Goal: Task Accomplishment & Management: Manage account settings

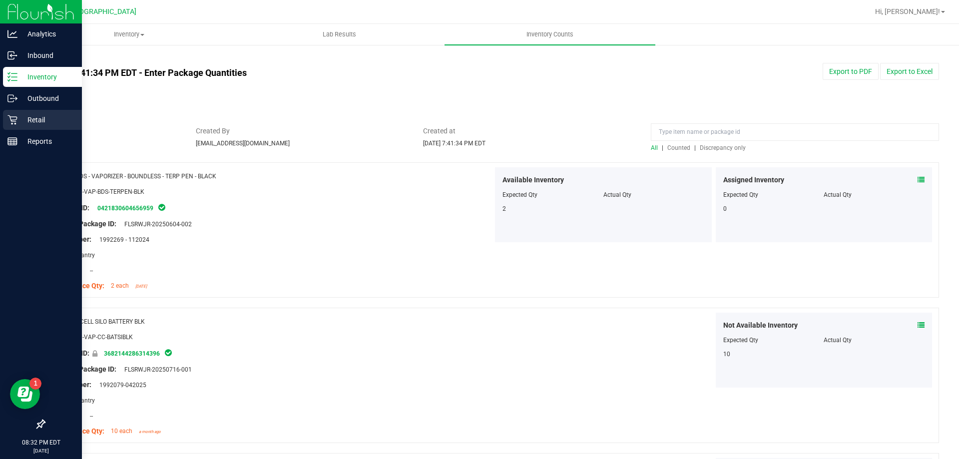
click at [34, 118] on p "Retail" at bounding box center [47, 120] width 60 height 12
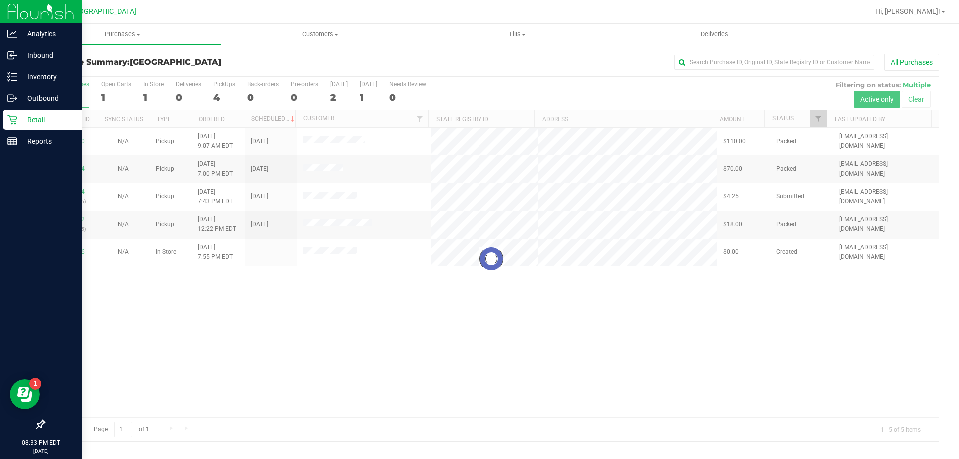
click at [282, 299] on div at bounding box center [491, 259] width 894 height 364
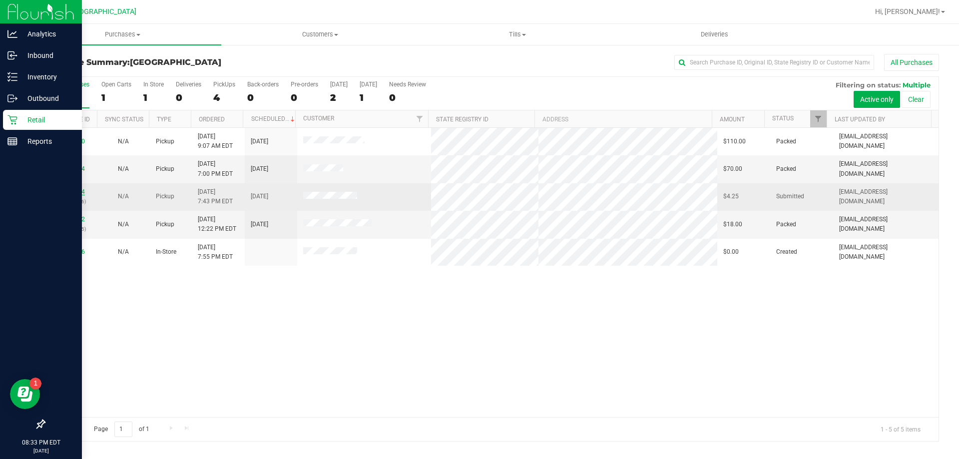
click at [67, 192] on link "11859474" at bounding box center [71, 191] width 28 height 7
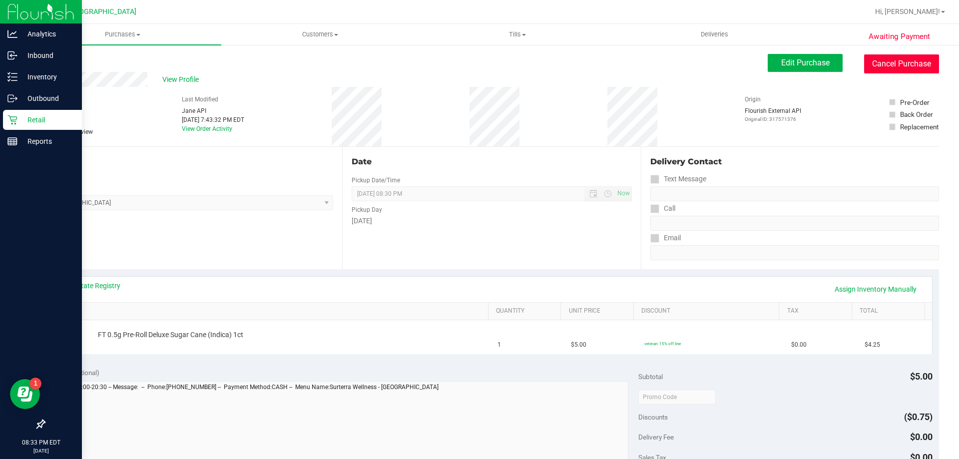
click at [880, 69] on button "Cancel Purchase" at bounding box center [901, 63] width 75 height 19
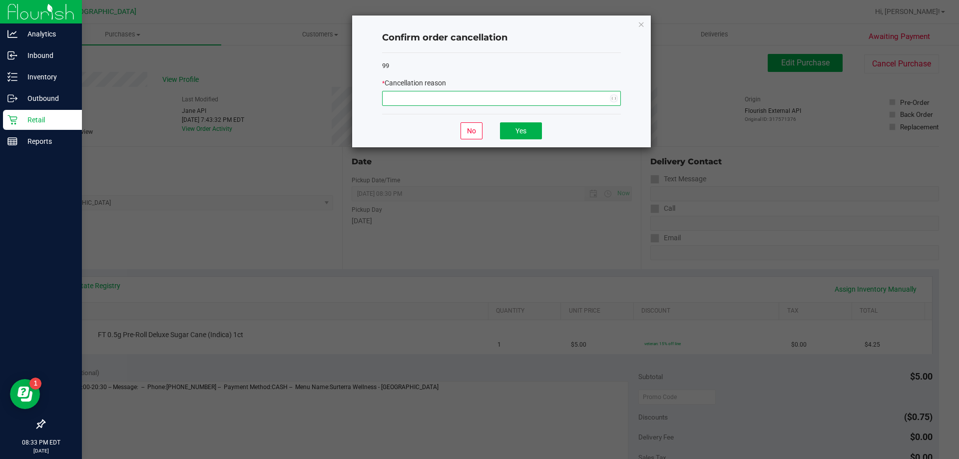
click at [604, 94] on span "NO DATA FOUND" at bounding box center [495, 98] width 225 height 14
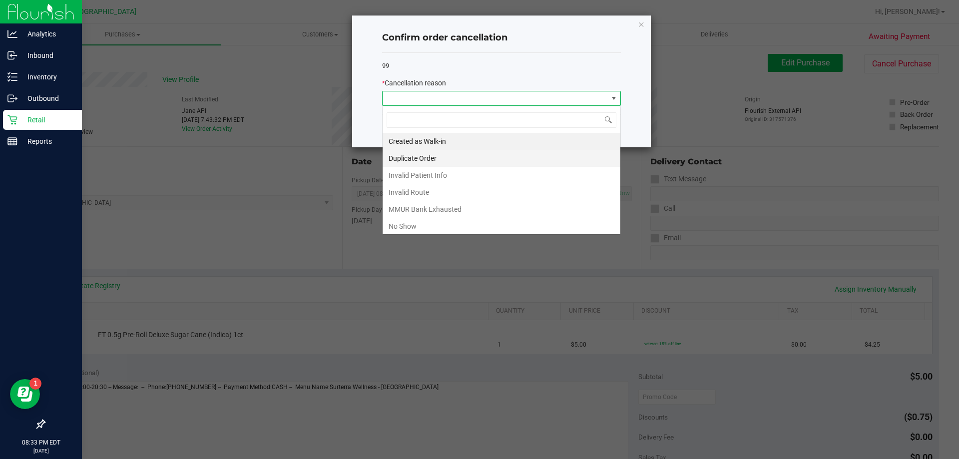
scroll to position [15, 239]
click at [401, 172] on li "Invalid Patient Info" at bounding box center [502, 175] width 238 height 17
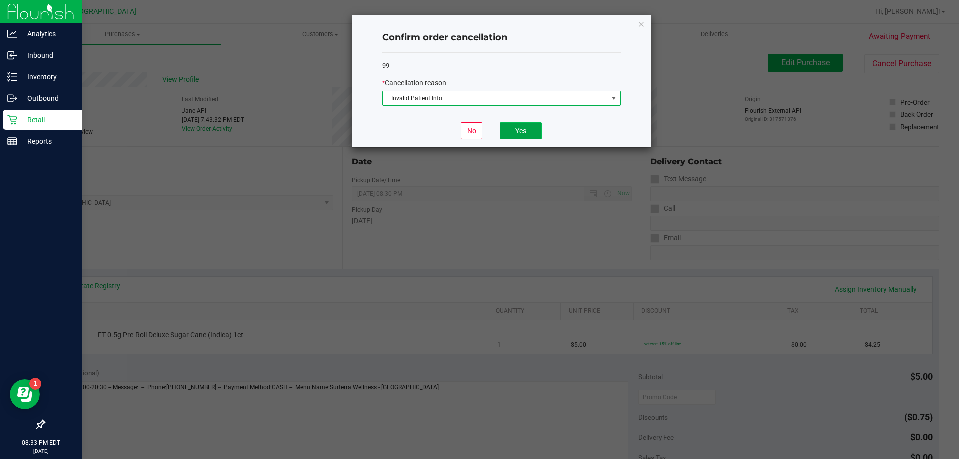
click at [530, 125] on button "Yes" at bounding box center [521, 130] width 42 height 17
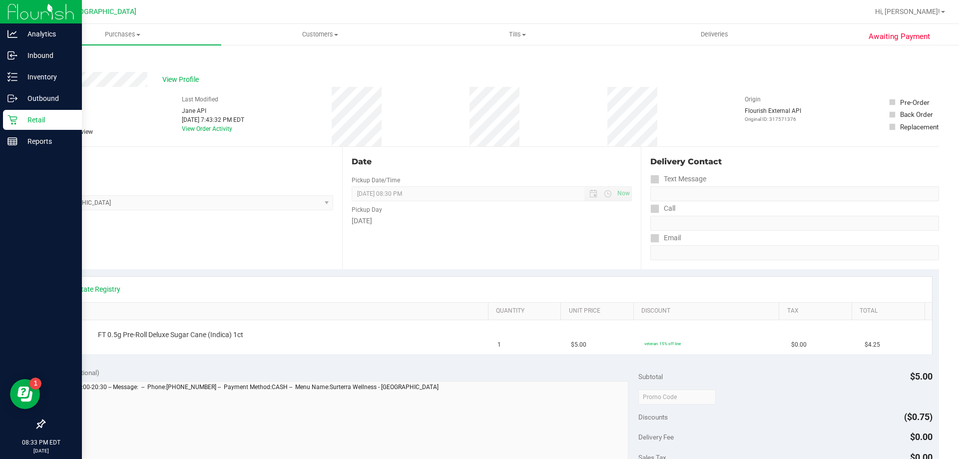
click at [31, 121] on p "Retail" at bounding box center [47, 120] width 60 height 12
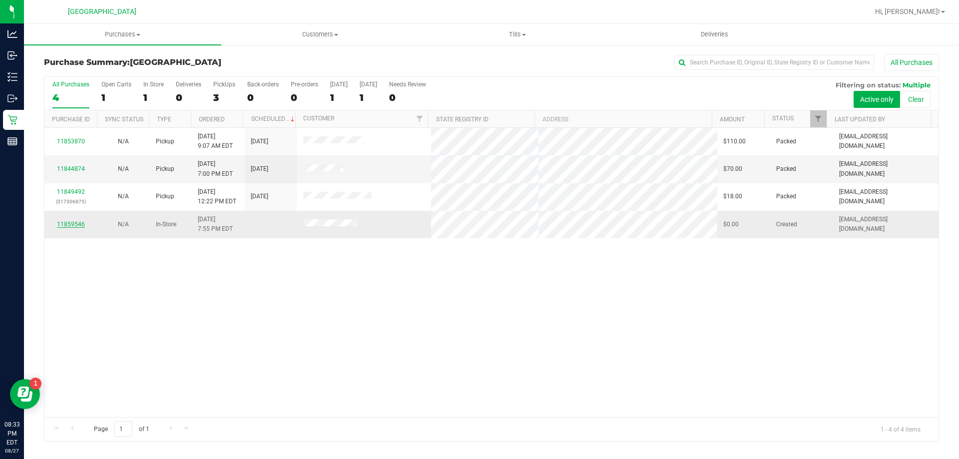
click at [69, 222] on link "11859546" at bounding box center [71, 224] width 28 height 7
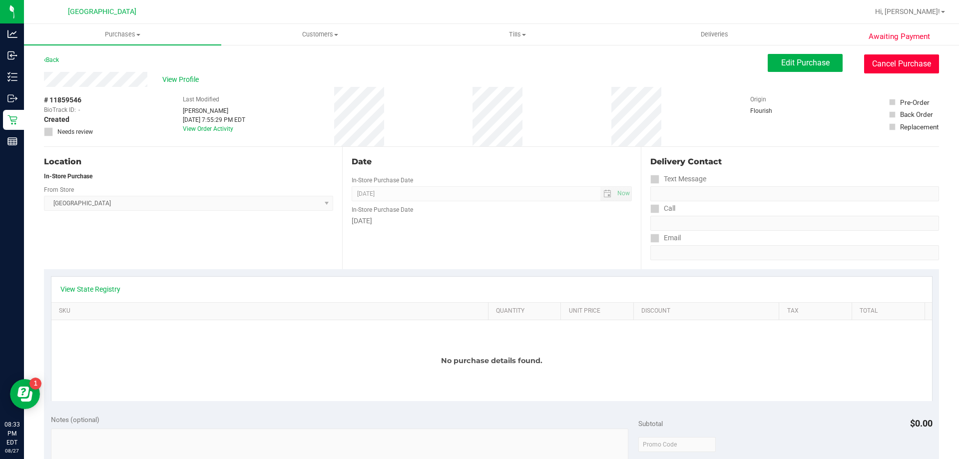
click at [894, 61] on button "Cancel Purchase" at bounding box center [901, 63] width 75 height 19
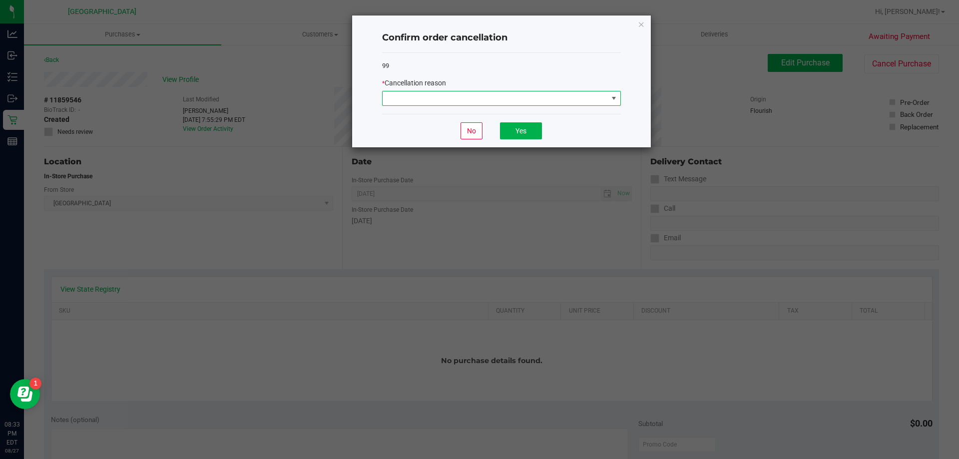
click at [596, 104] on span at bounding box center [495, 98] width 225 height 14
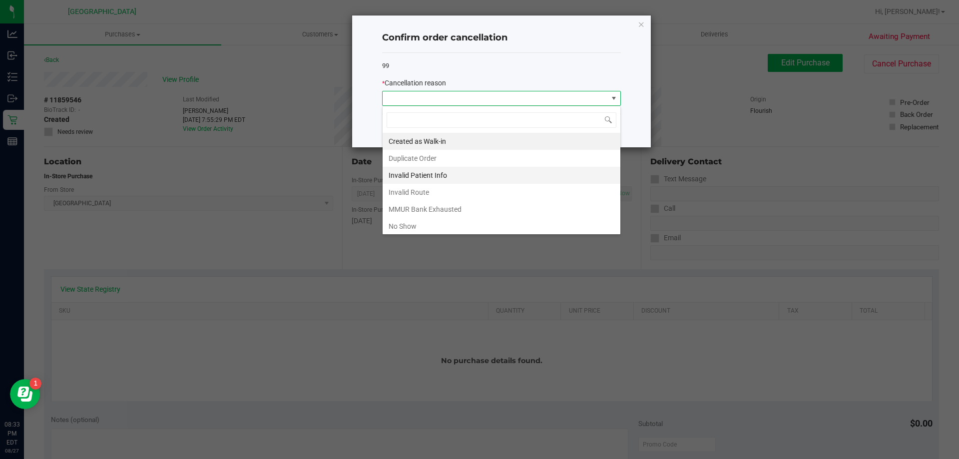
scroll to position [15, 239]
click at [444, 174] on li "Invalid Patient Info" at bounding box center [502, 175] width 238 height 17
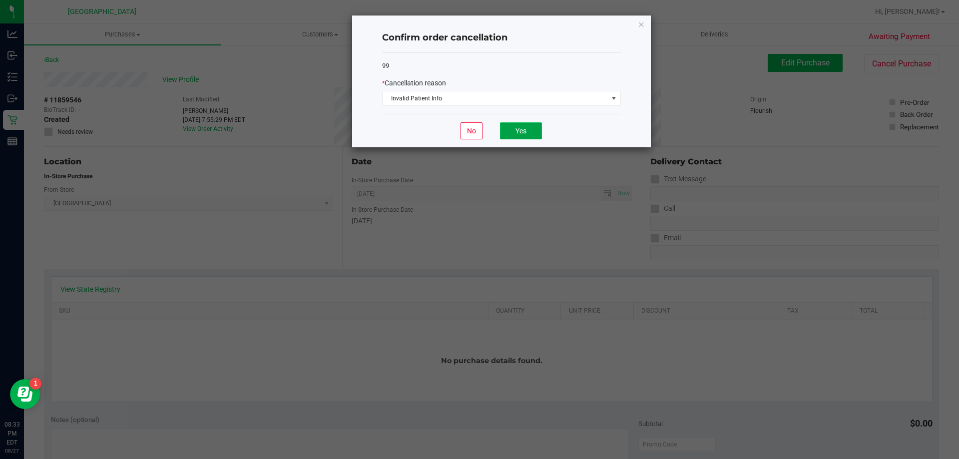
click at [514, 129] on button "Yes" at bounding box center [521, 130] width 42 height 17
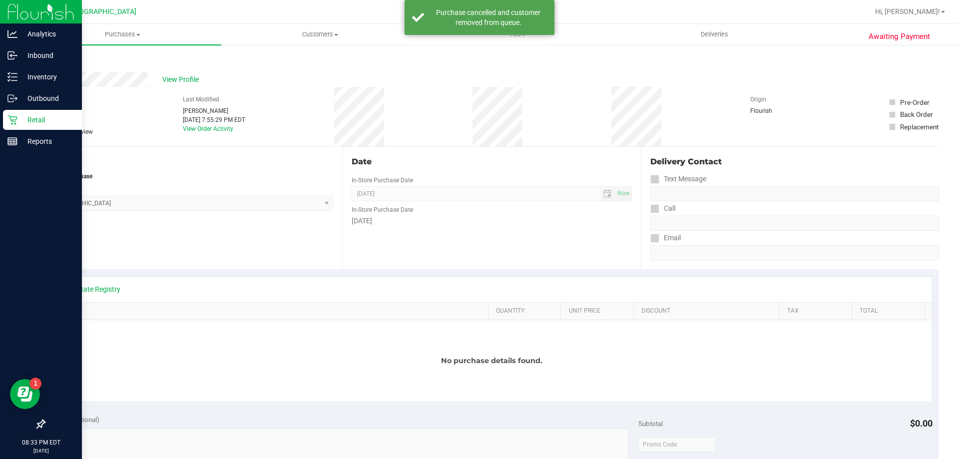
click at [32, 115] on p "Retail" at bounding box center [47, 120] width 60 height 12
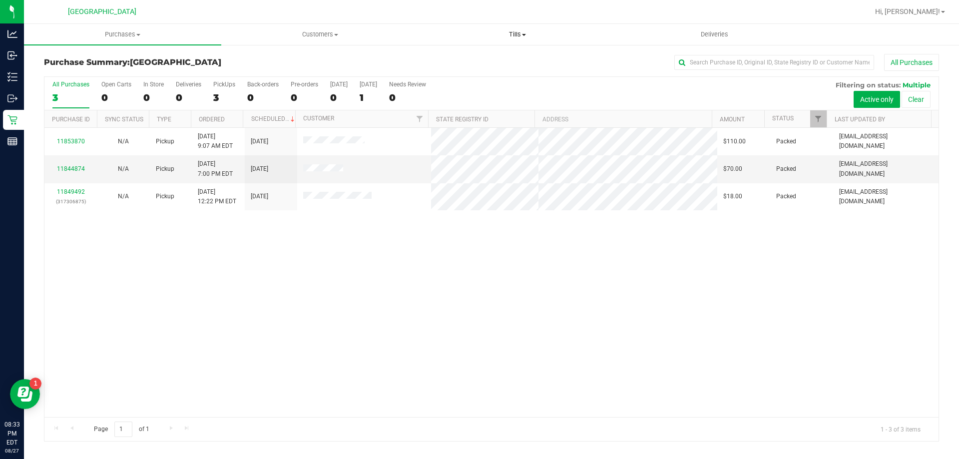
click at [534, 36] on span "Tills" at bounding box center [517, 34] width 196 height 9
click at [483, 60] on span "Manage tills" at bounding box center [452, 60] width 67 height 8
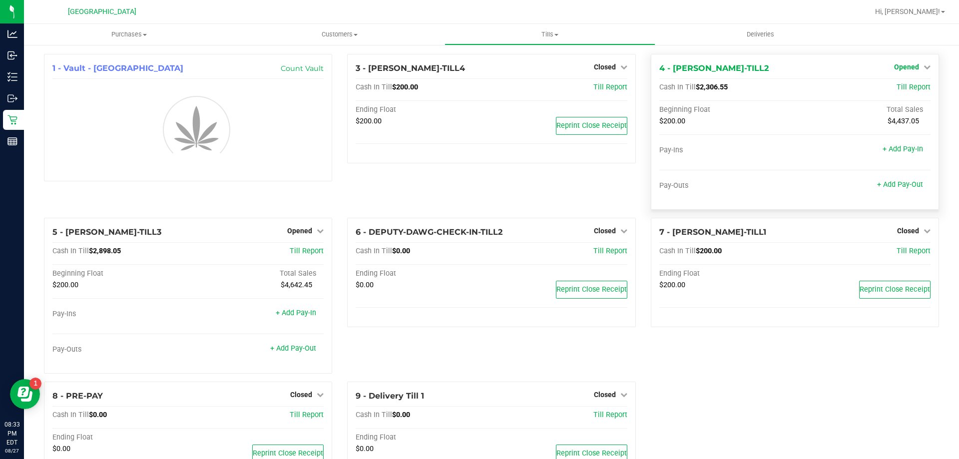
click at [898, 67] on span "Opened" at bounding box center [906, 67] width 25 height 8
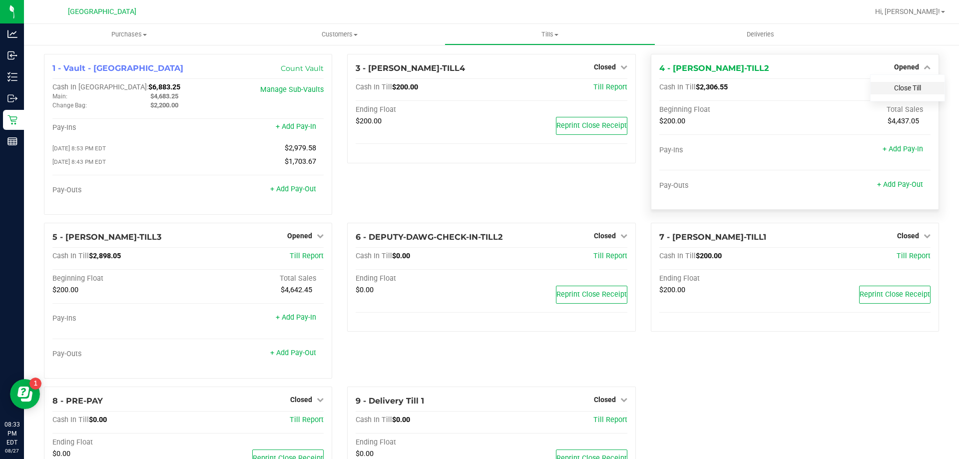
click at [898, 86] on link "Close Till" at bounding box center [907, 88] width 27 height 8
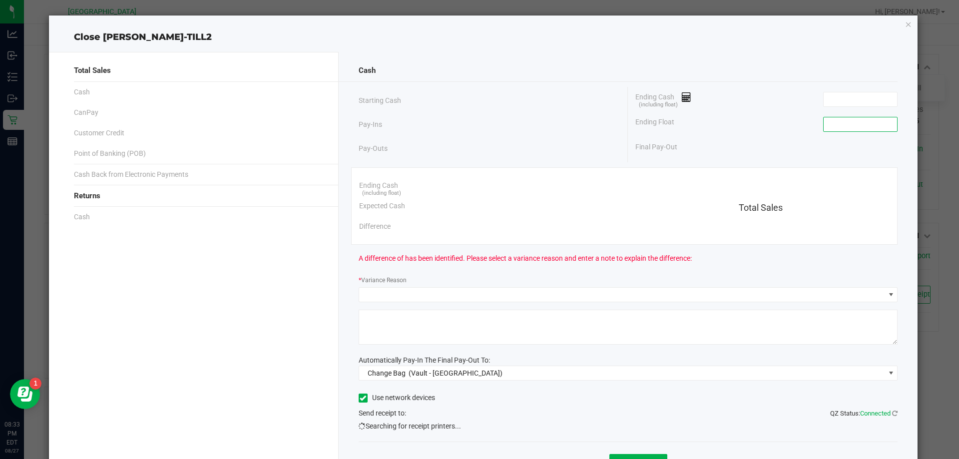
click at [853, 125] on input at bounding box center [860, 124] width 73 height 14
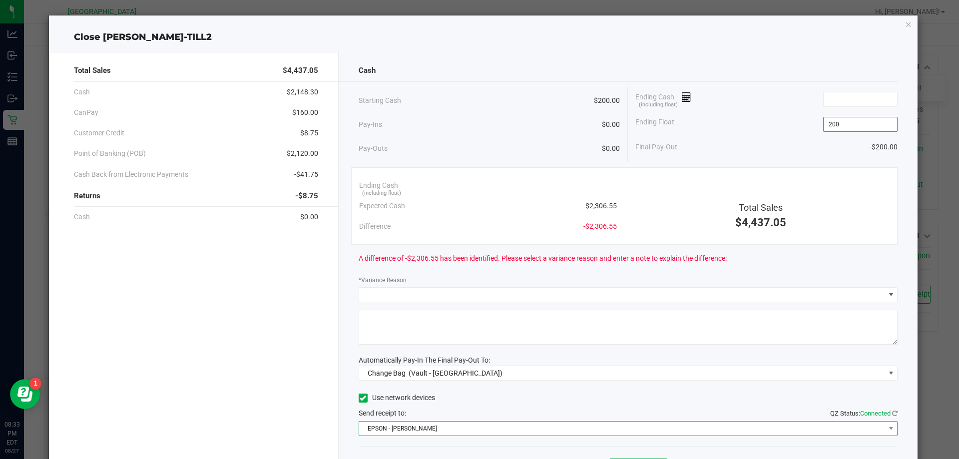
type input "$200.00"
click at [500, 431] on span "EPSON - [PERSON_NAME]" at bounding box center [622, 429] width 526 height 14
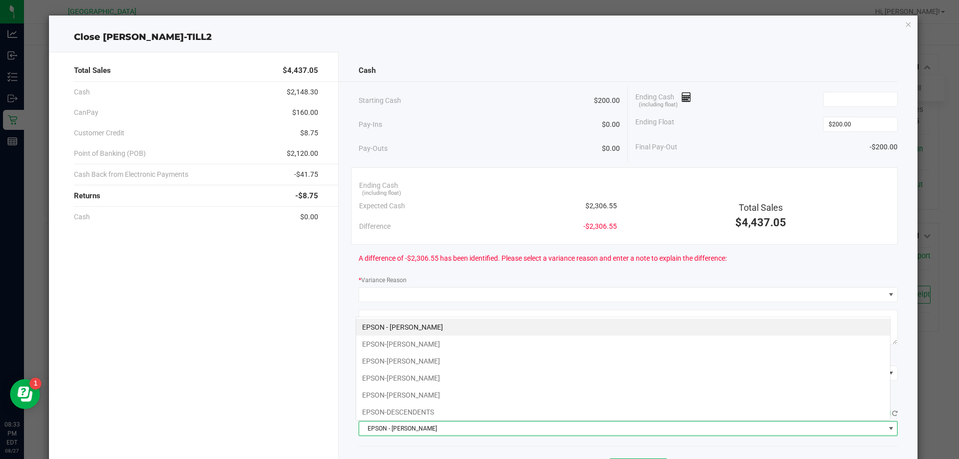
scroll to position [15, 535]
click at [408, 394] on li "EPSON-[PERSON_NAME]" at bounding box center [623, 395] width 534 height 17
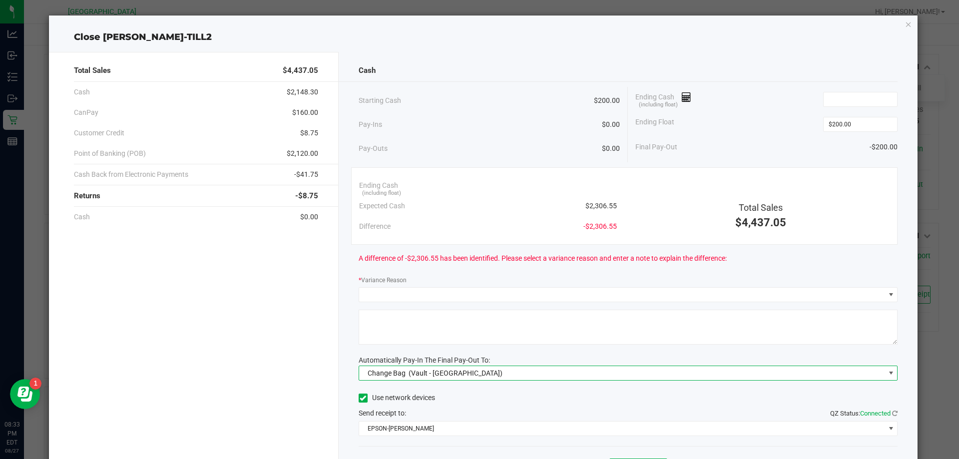
click at [424, 374] on span "(Vault - [GEOGRAPHIC_DATA])" at bounding box center [456, 373] width 94 height 8
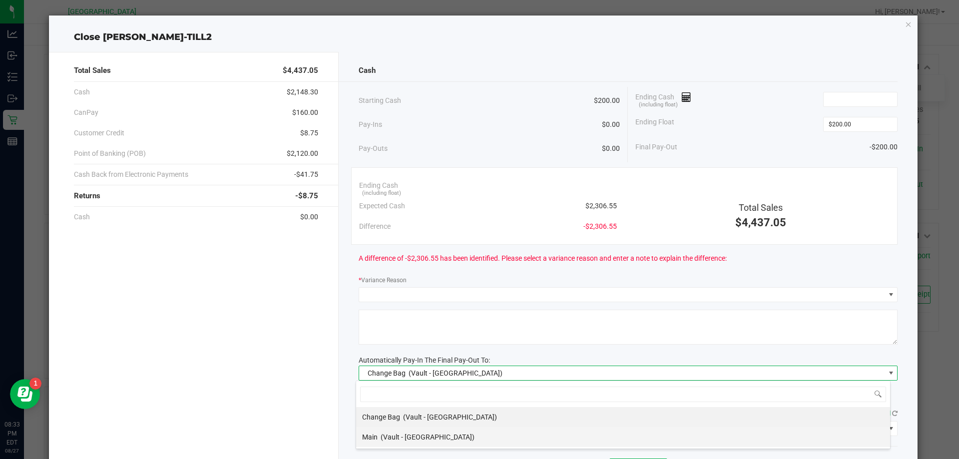
click at [401, 434] on span "(Vault - [GEOGRAPHIC_DATA])" at bounding box center [428, 437] width 94 height 8
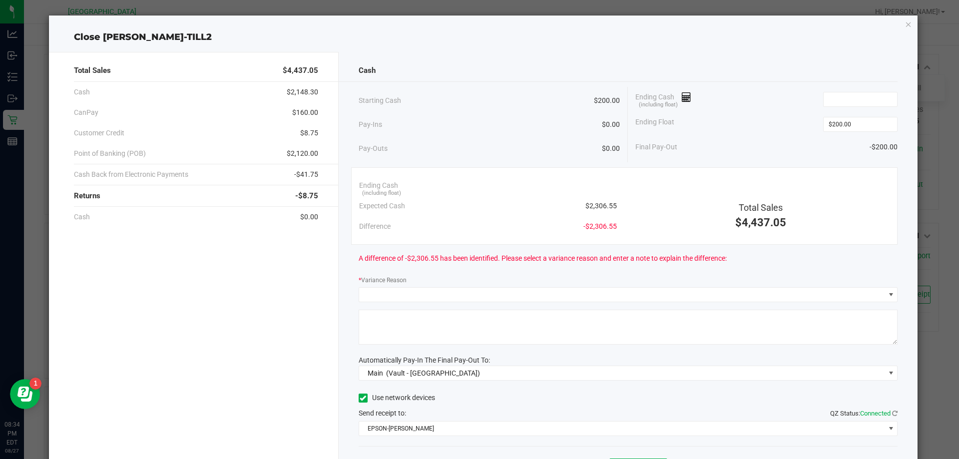
click at [422, 48] on div "Total Sales $4,437.05 Cash $2,148.30 CanPay $160.00 Customer Credit $8.75 Point…" at bounding box center [483, 273] width 869 height 458
drag, startPoint x: 471, startPoint y: 94, endPoint x: 721, endPoint y: 71, distance: 251.3
click at [471, 94] on div "Starting Cash $200.00" at bounding box center [490, 100] width 262 height 27
click at [824, 92] on input at bounding box center [860, 99] width 73 height 14
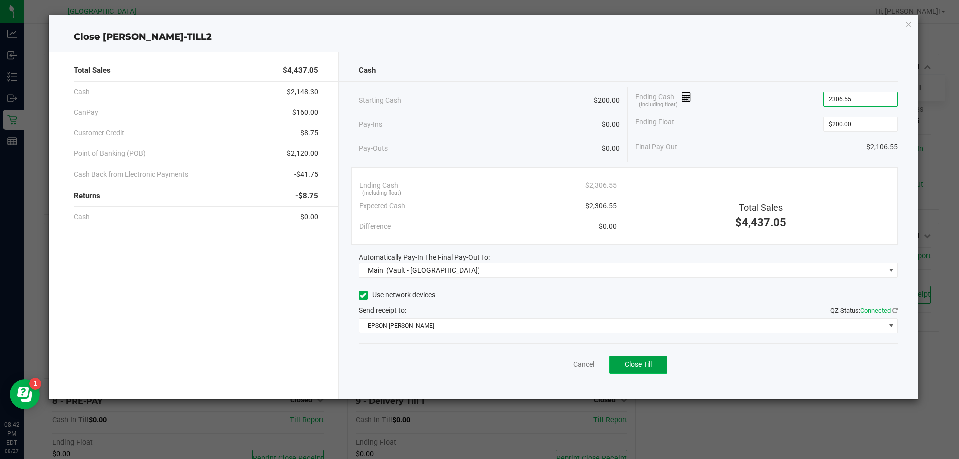
type input "$2,306.55"
click at [656, 364] on button "Close Till" at bounding box center [638, 365] width 58 height 18
click at [563, 365] on link "Dismiss" at bounding box center [562, 364] width 24 height 10
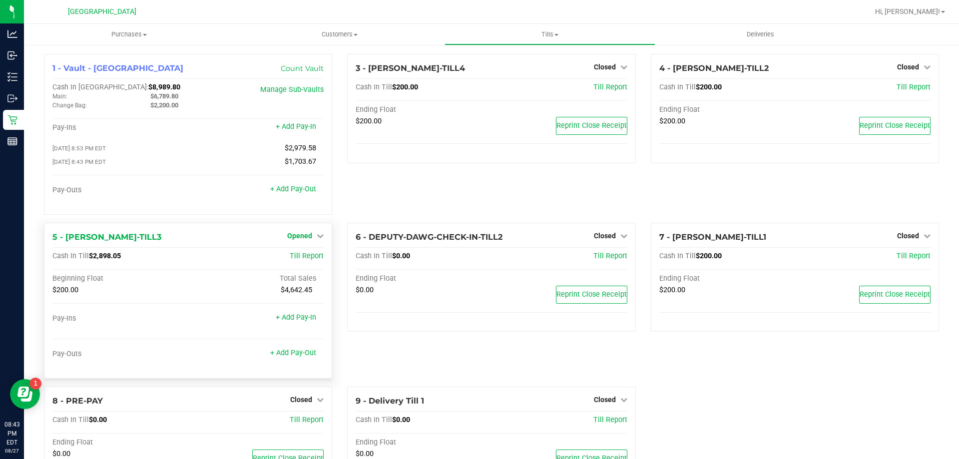
click at [299, 236] on span "Opened" at bounding box center [299, 236] width 25 height 8
click at [307, 259] on link "Close Till" at bounding box center [301, 256] width 27 height 8
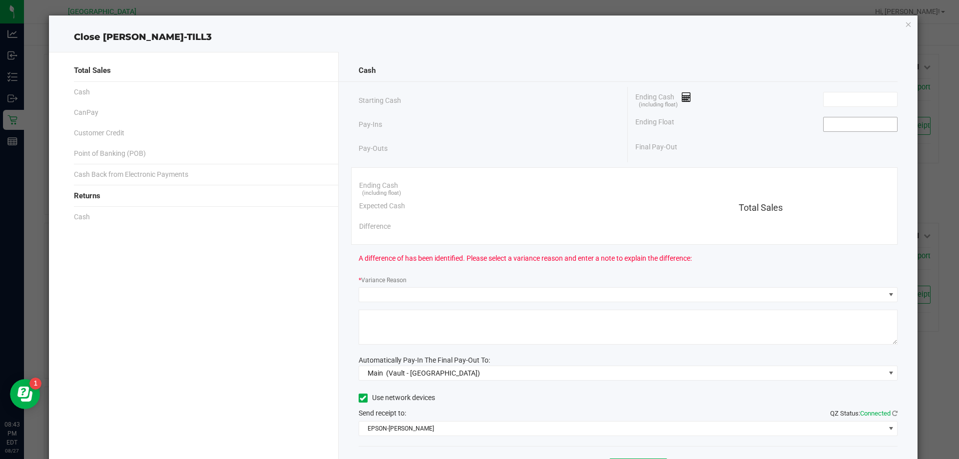
click at [842, 120] on input at bounding box center [860, 124] width 73 height 14
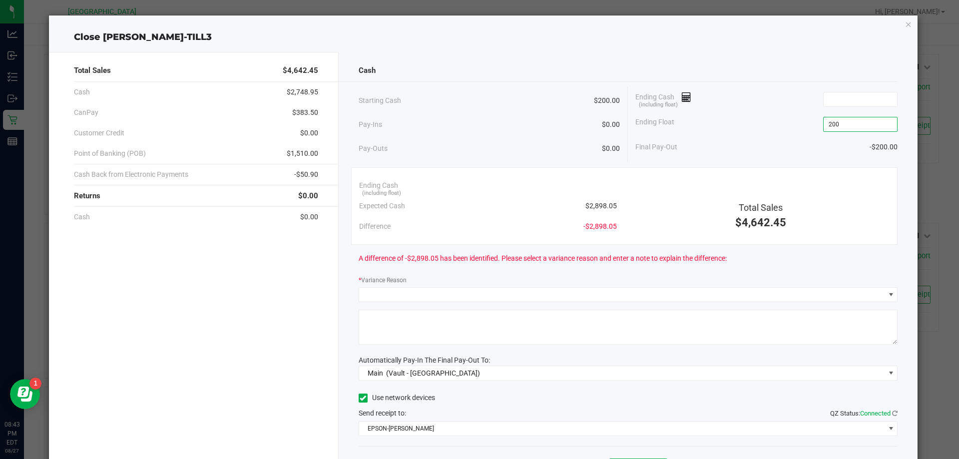
type input "$200.00"
click at [781, 126] on div "Ending Float $200.00" at bounding box center [766, 124] width 262 height 25
drag, startPoint x: 453, startPoint y: 72, endPoint x: 566, endPoint y: 83, distance: 113.9
click at [453, 72] on div "Cash" at bounding box center [629, 70] width 540 height 21
click at [828, 97] on input at bounding box center [860, 99] width 73 height 14
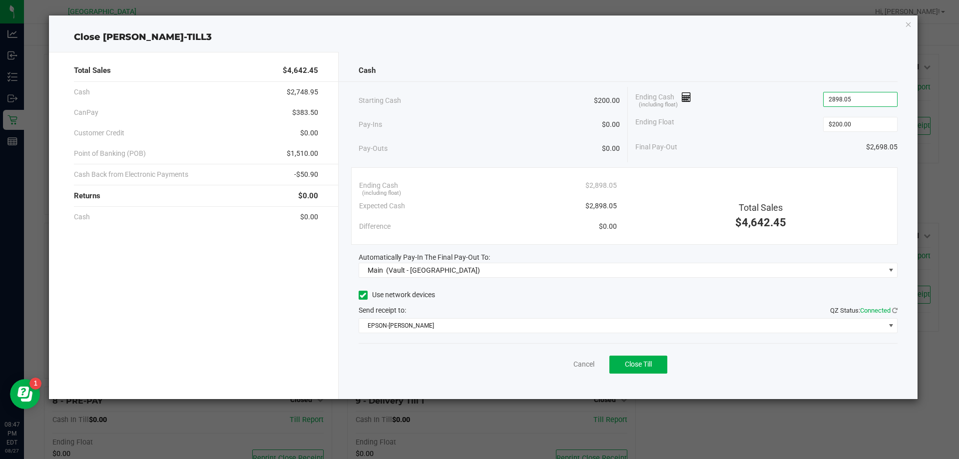
type input "$2,898.05"
click at [737, 115] on div "Ending Float $200.00" at bounding box center [766, 124] width 262 height 25
click at [639, 365] on span "Close Till" at bounding box center [638, 364] width 27 height 8
click at [558, 361] on link "Dismiss" at bounding box center [562, 364] width 24 height 10
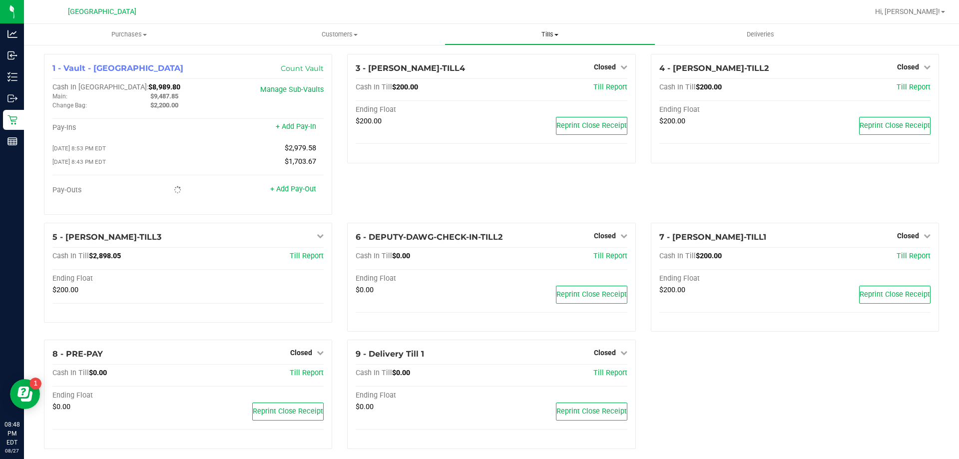
click at [552, 31] on span "Tills" at bounding box center [549, 34] width 209 height 9
click at [493, 71] on span "Reconcile e-payments" at bounding box center [494, 72] width 99 height 8
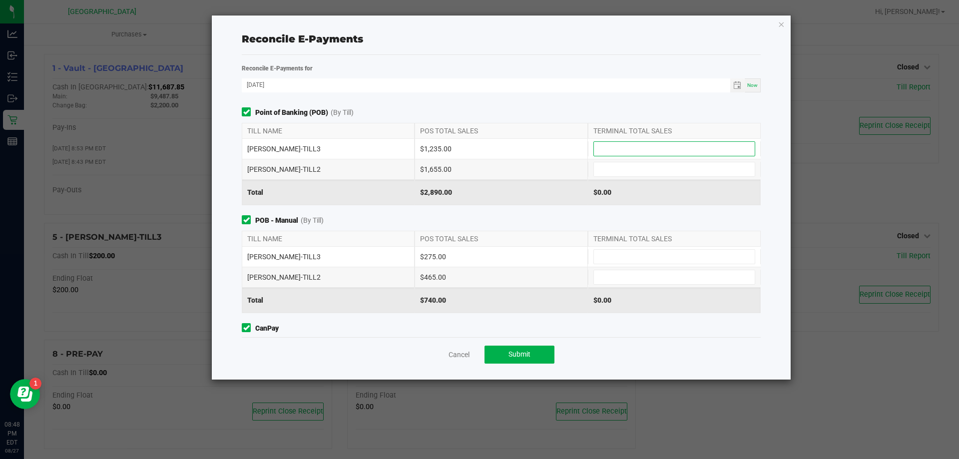
click at [637, 143] on input at bounding box center [674, 149] width 161 height 14
type input "$1,235.00"
type input "$1,655.00"
type input "$275.00"
type input "$465.00"
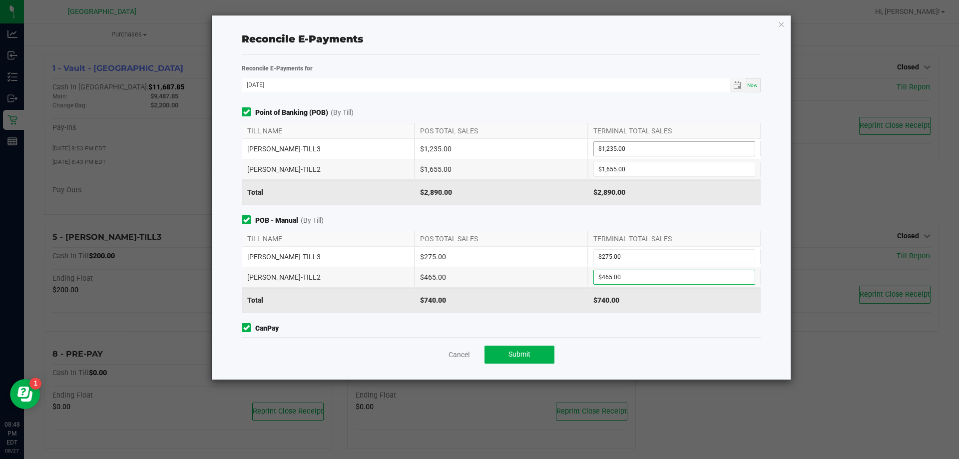
scroll to position [98, 0]
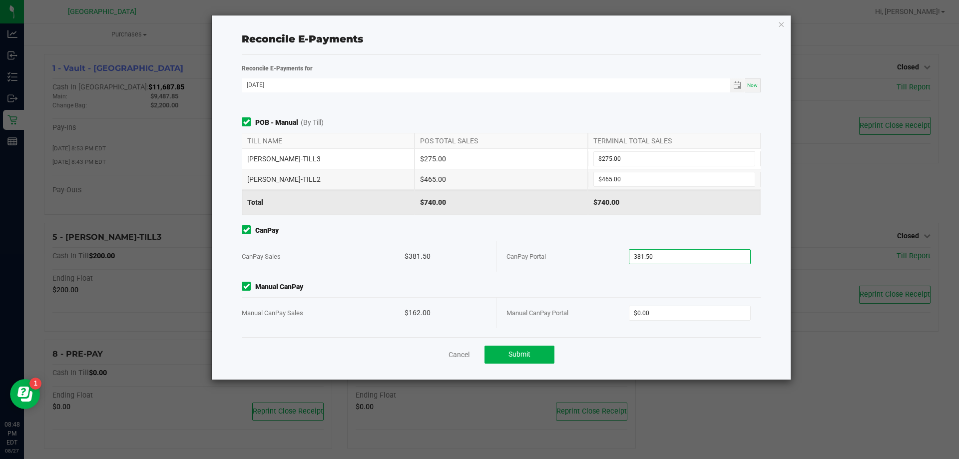
type input "$381.50"
type input "$162.00"
click at [616, 344] on div "Cancel Submit" at bounding box center [501, 354] width 519 height 34
click at [539, 355] on button "Submit" at bounding box center [520, 355] width 70 height 18
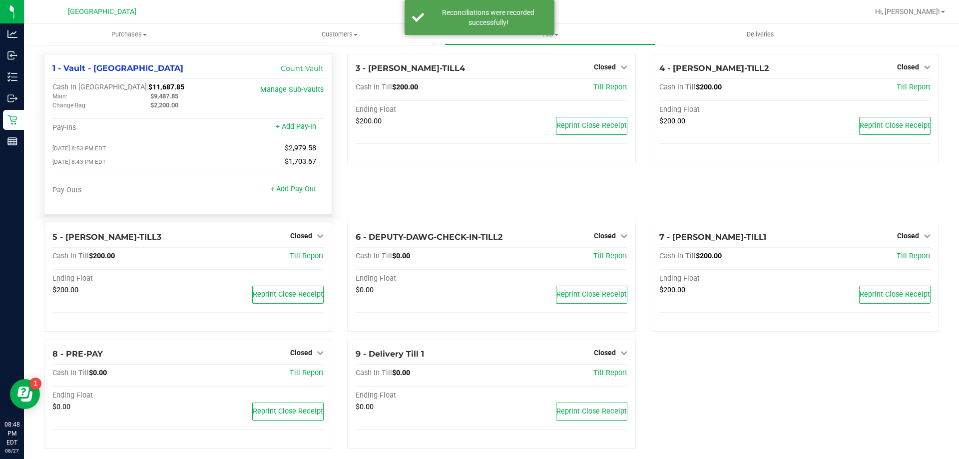
drag, startPoint x: 141, startPoint y: 87, endPoint x: 100, endPoint y: 87, distance: 40.5
click at [100, 87] on div "Cash In [GEOGRAPHIC_DATA]: $11,687.85" at bounding box center [142, 87] width 181 height 9
copy span "11,687.85"
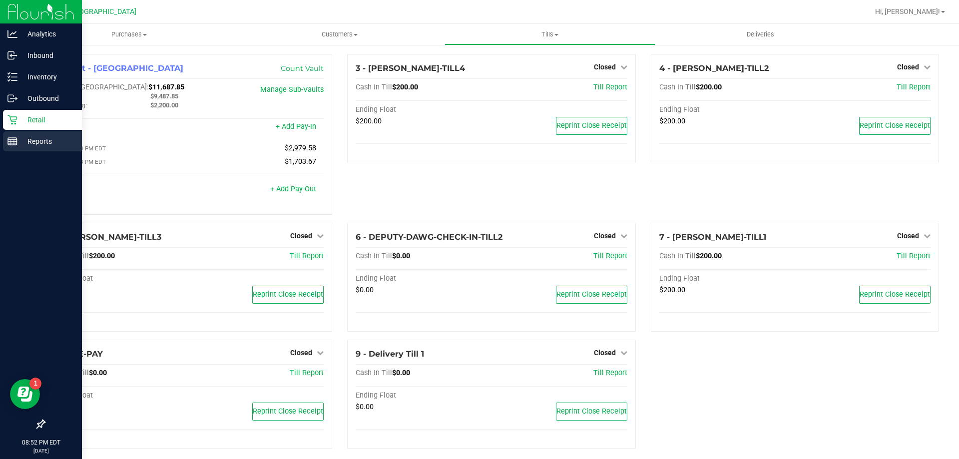
click at [38, 140] on p "Reports" at bounding box center [47, 141] width 60 height 12
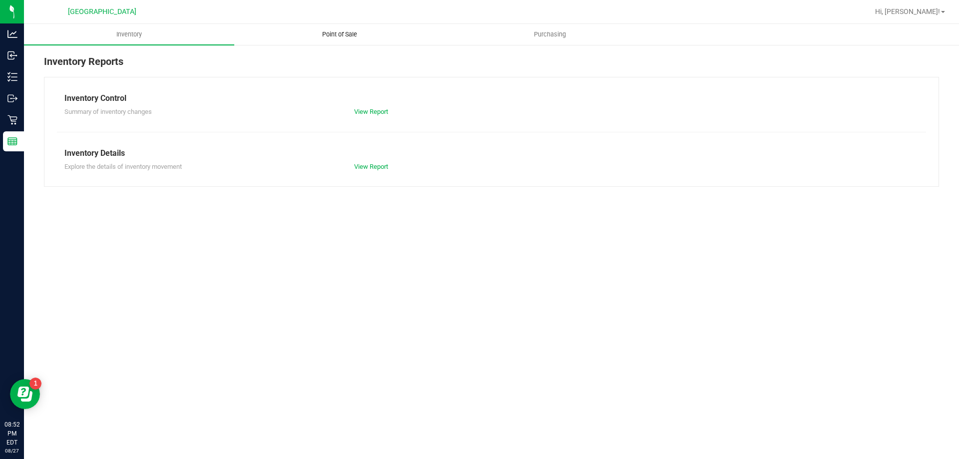
click at [349, 33] on span "Point of Sale" at bounding box center [340, 34] width 62 height 9
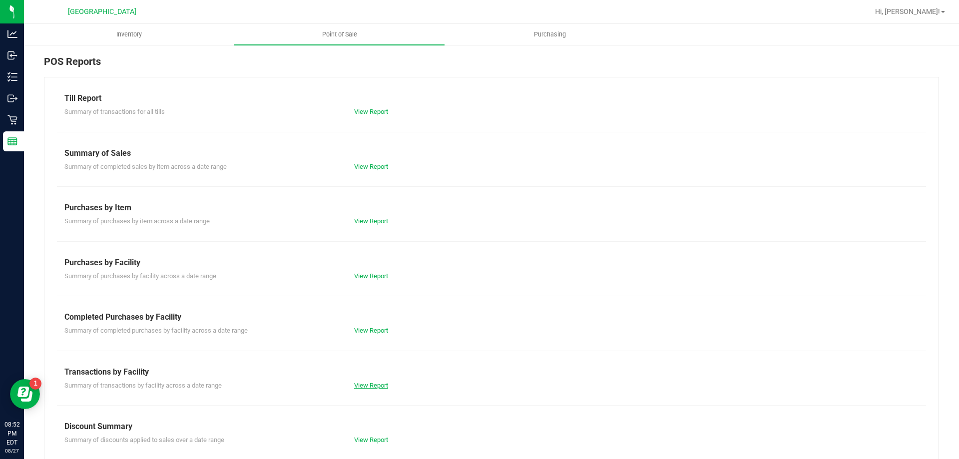
click at [375, 385] on link "View Report" at bounding box center [371, 385] width 34 height 7
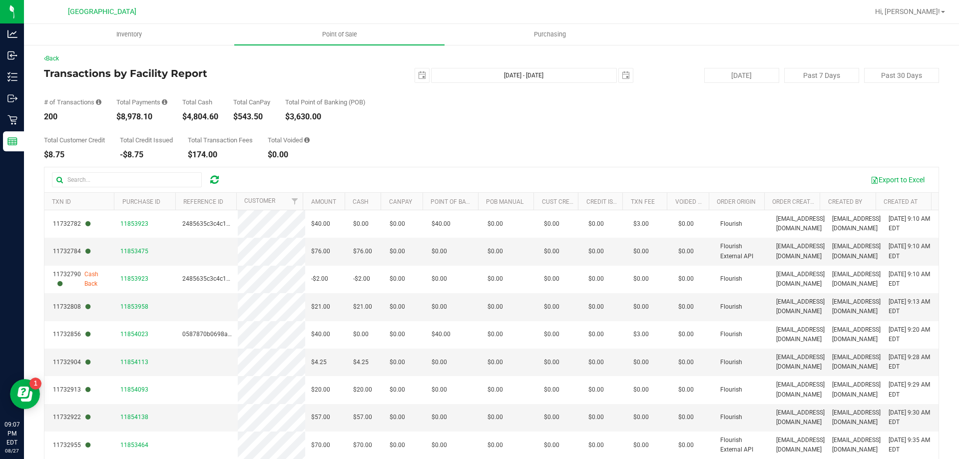
drag, startPoint x: 323, startPoint y: 93, endPoint x: 339, endPoint y: 78, distance: 21.9
click at [323, 93] on div "# of Transactions 200 Total Payments $8,978.10 Total Cash $4,804.60 Total CanPa…" at bounding box center [491, 102] width 895 height 38
click at [350, 39] on uib-tab-heading "Point of Sale" at bounding box center [339, 34] width 210 height 21
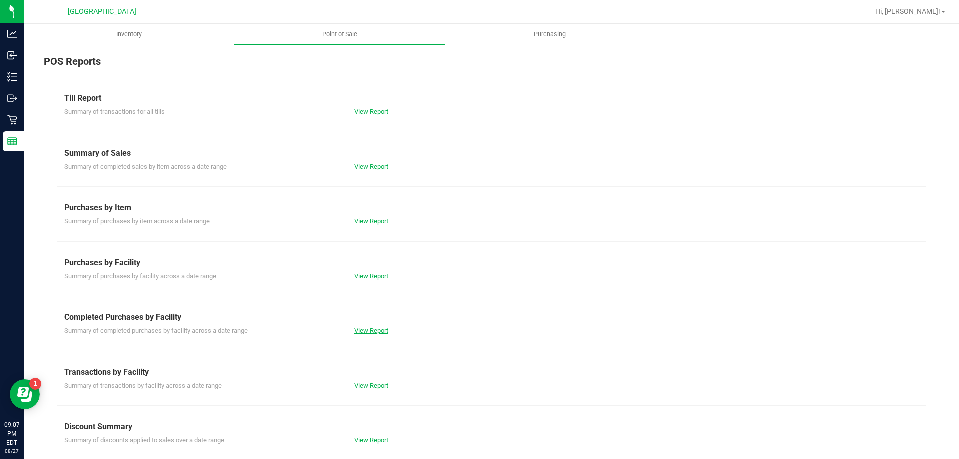
click at [366, 327] on link "View Report" at bounding box center [371, 330] width 34 height 7
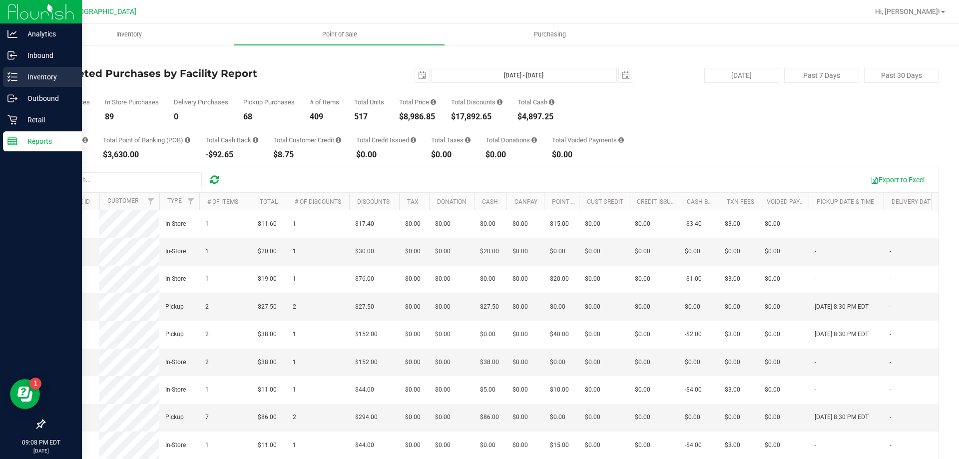
click at [33, 68] on div "Inventory" at bounding box center [42, 77] width 79 height 20
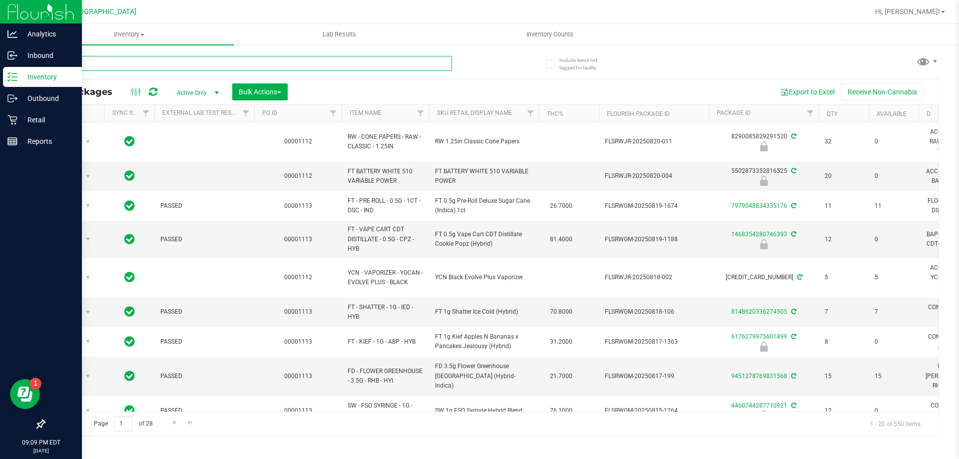
click at [327, 61] on input "text" at bounding box center [248, 63] width 408 height 15
type input "6215948197659548"
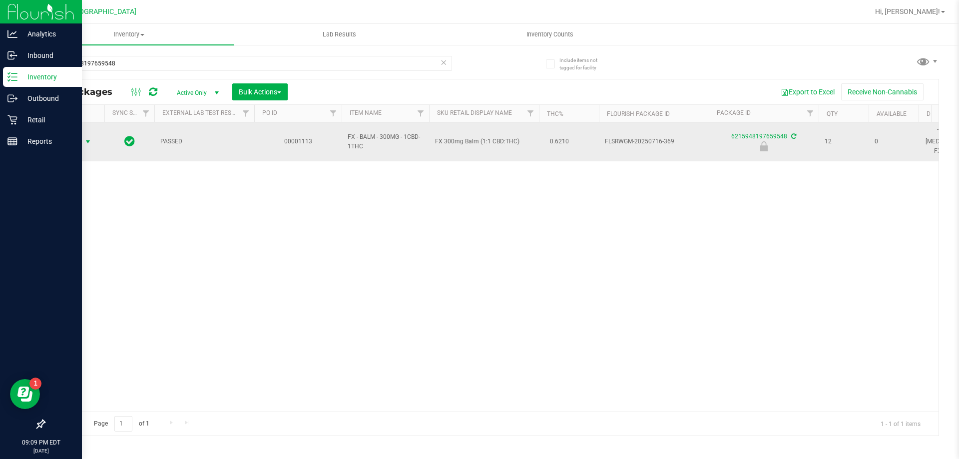
click at [82, 135] on span "select" at bounding box center [88, 142] width 12 height 14
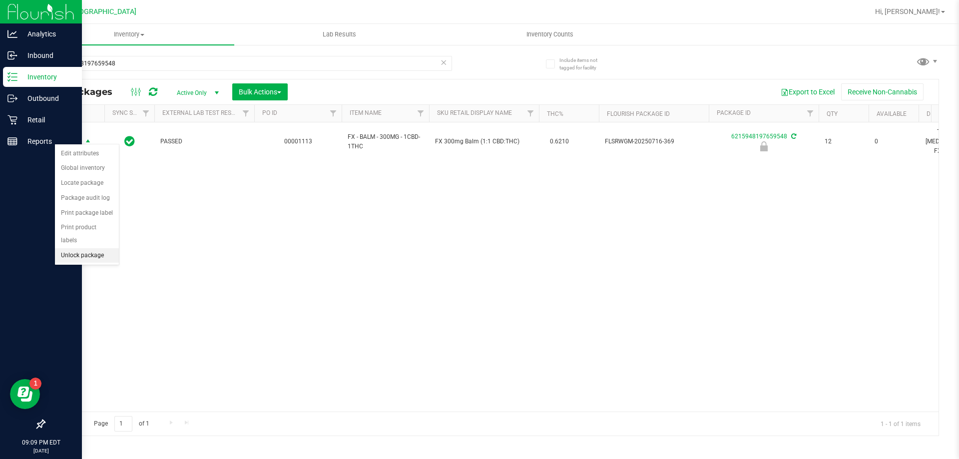
click at [76, 248] on li "Unlock package" at bounding box center [87, 255] width 64 height 15
